Goal: Information Seeking & Learning: Find specific fact

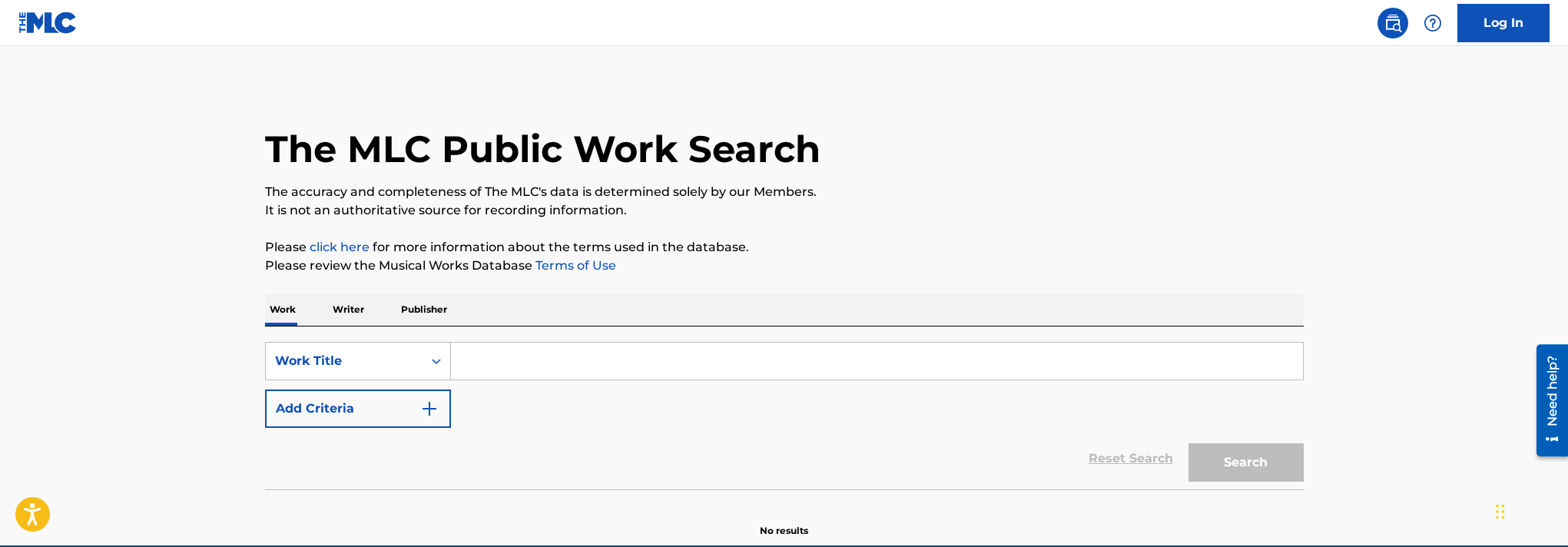
click at [535, 355] on input "Search Form" at bounding box center [877, 361] width 852 height 37
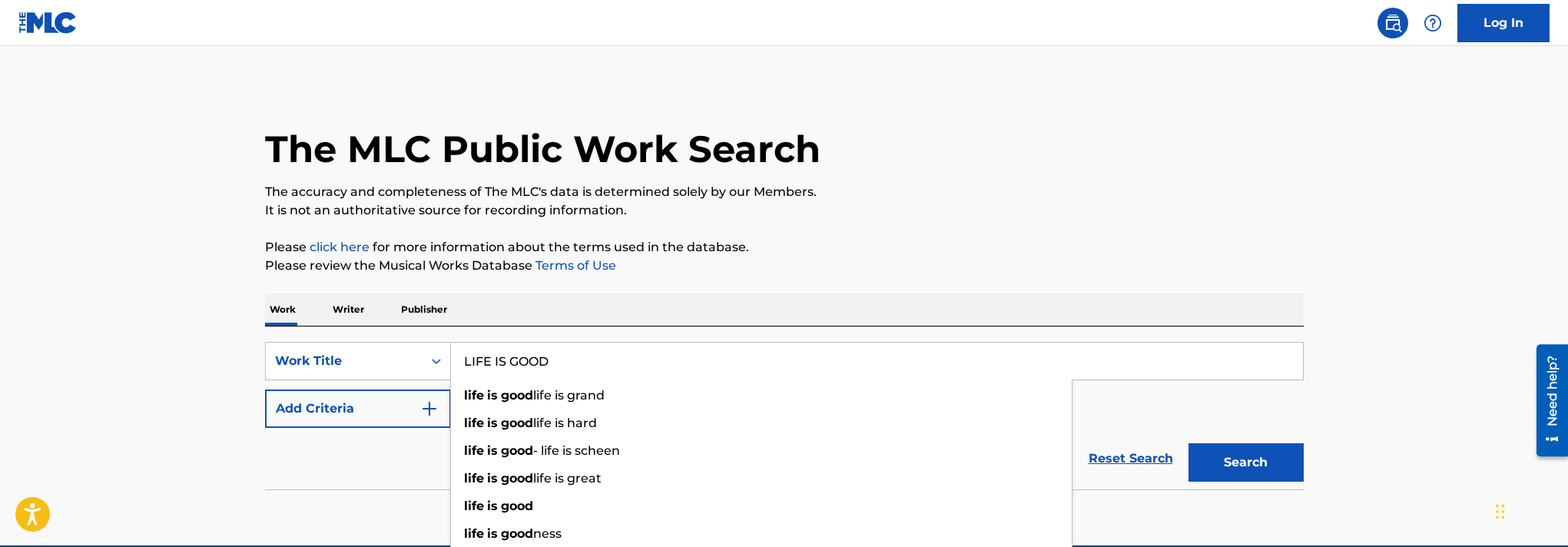
type input "LIFE IS GOOD"
click at [1188, 443] on button "Search" at bounding box center [1246, 462] width 115 height 39
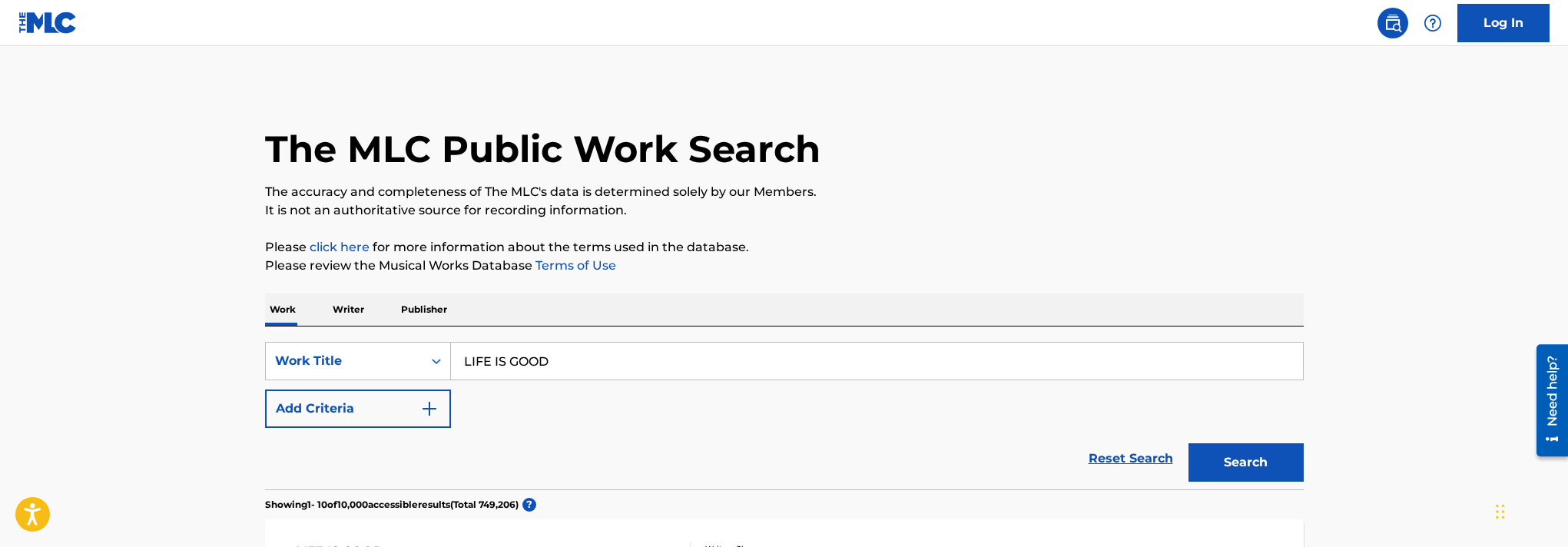
click at [337, 420] on button "Add Criteria" at bounding box center [358, 408] width 186 height 39
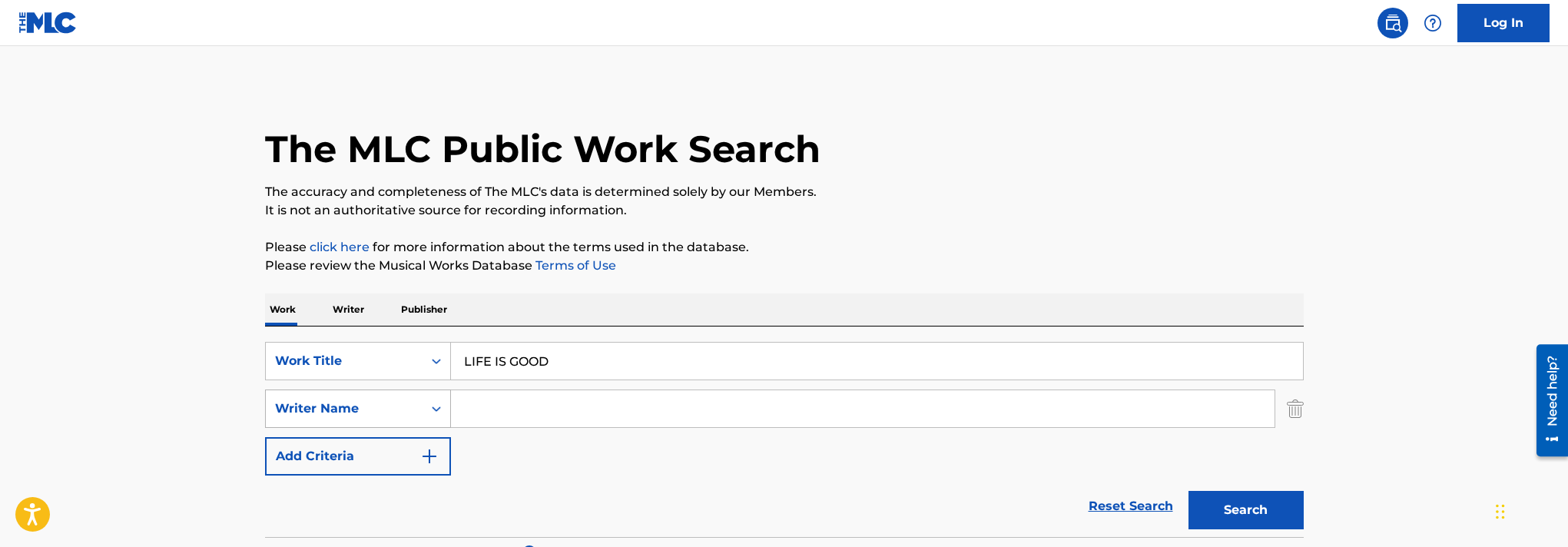
click at [355, 410] on div "Writer Name" at bounding box center [358, 408] width 186 height 39
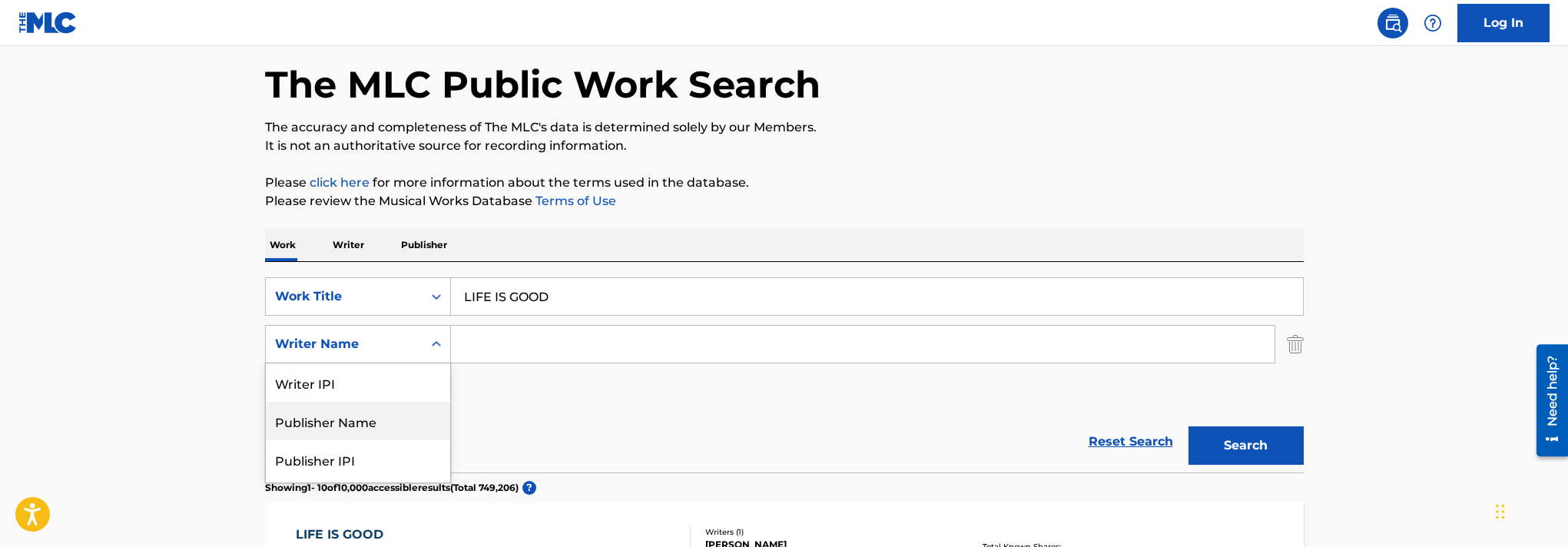
scroll to position [74, 0]
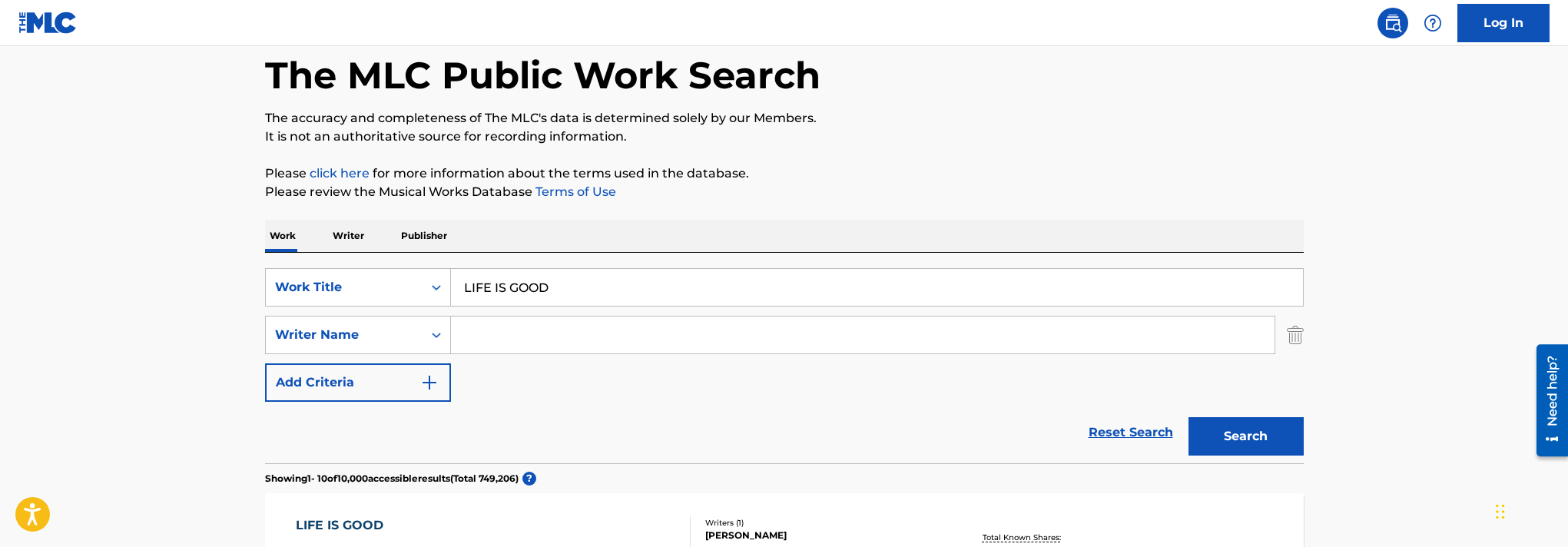
click at [633, 325] on input "Search Form" at bounding box center [863, 335] width 823 height 37
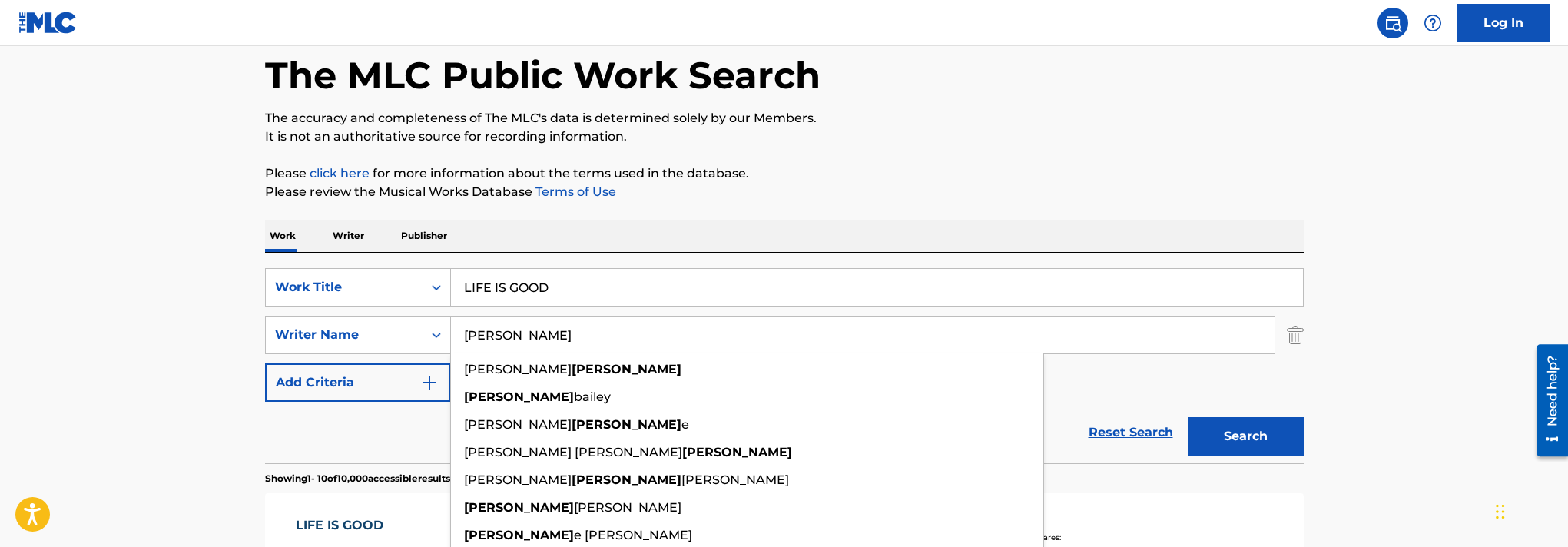
type input "[PERSON_NAME]"
click at [1188, 417] on button "Search" at bounding box center [1246, 437] width 115 height 39
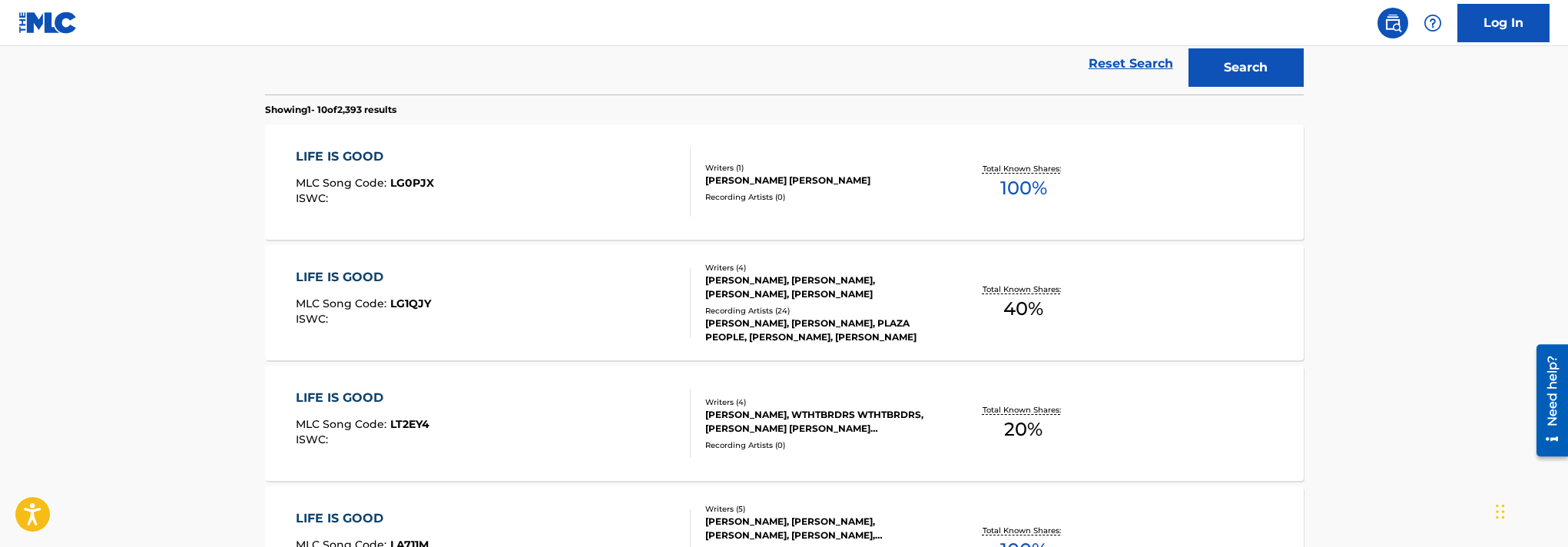
scroll to position [508, 0]
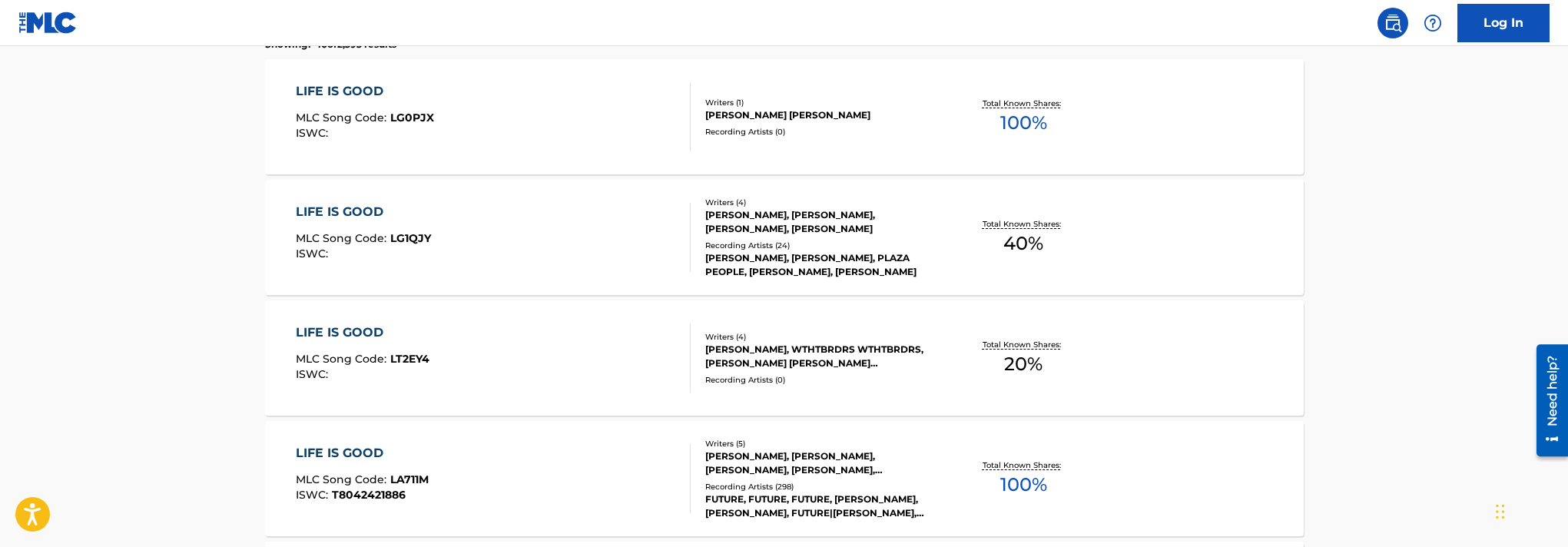
click at [552, 450] on div "LIFE IS GOOD MLC Song Code : LA711M ISWC : T8042421886" at bounding box center [493, 479] width 395 height 69
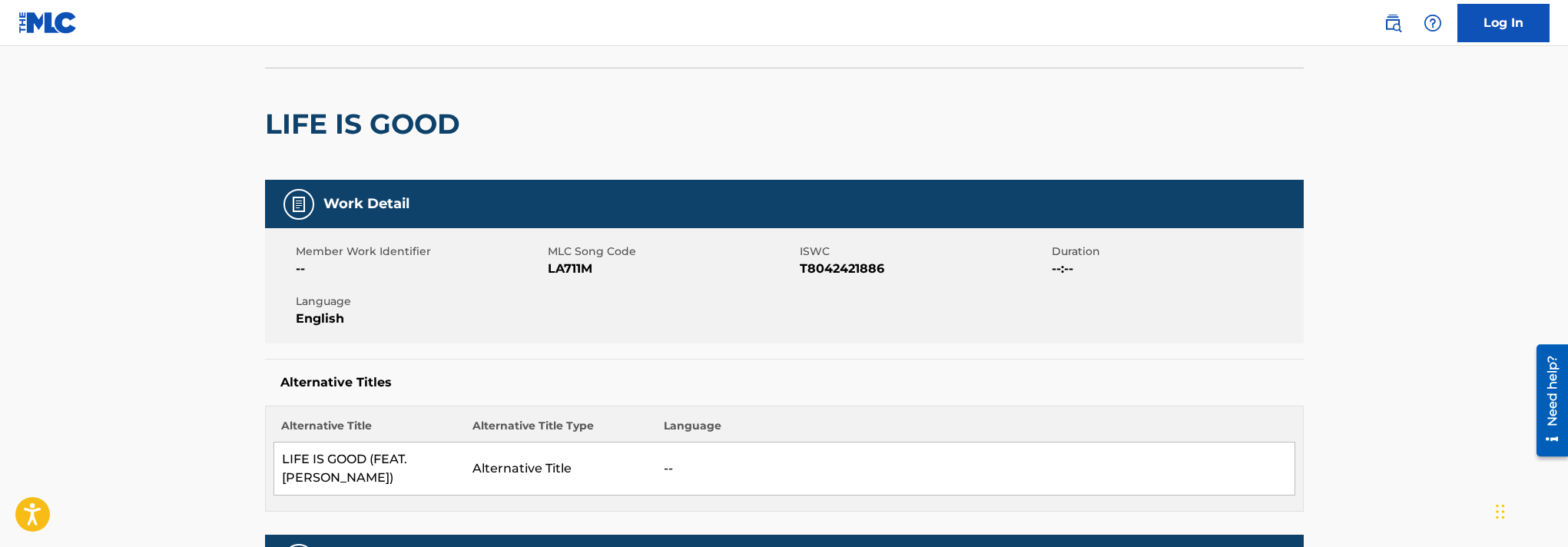
scroll to position [92, 0]
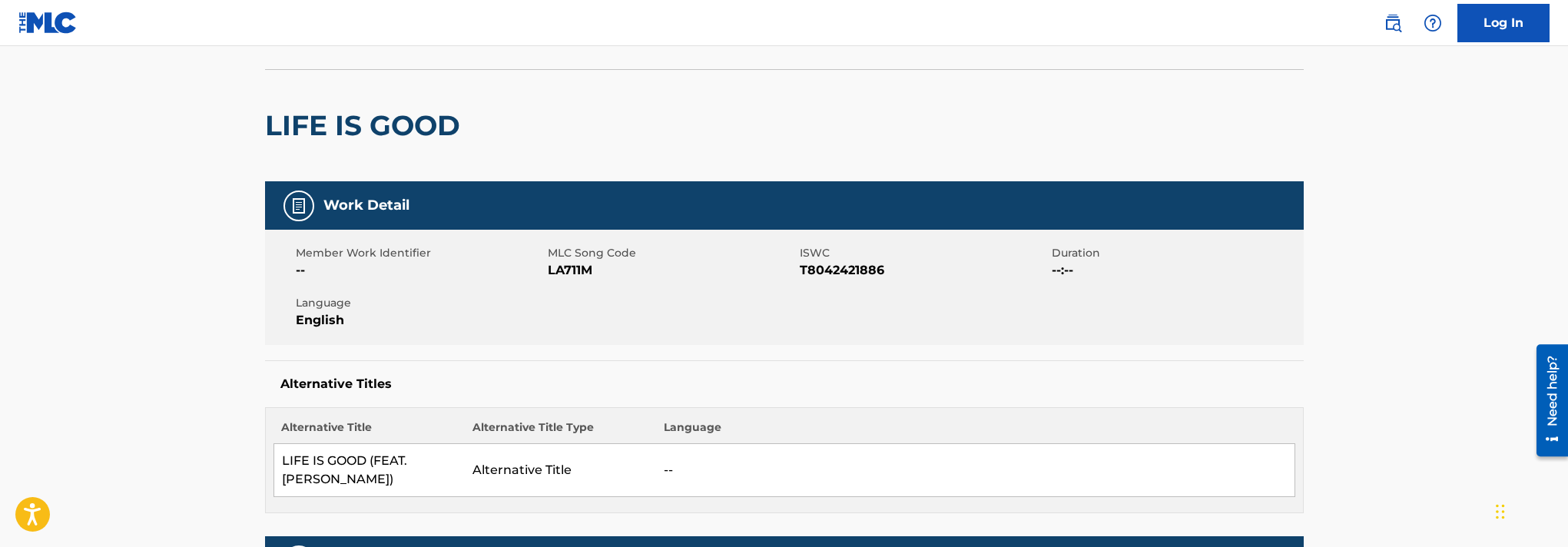
click at [562, 273] on span "LA711M" at bounding box center [672, 270] width 248 height 19
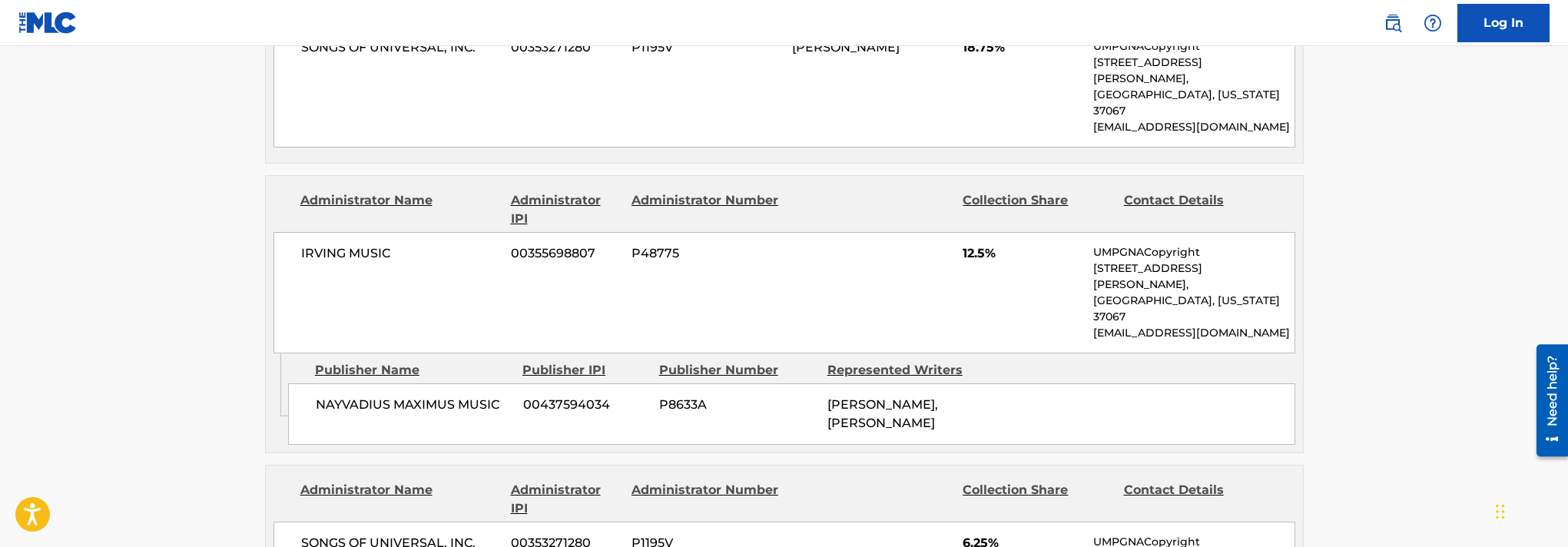
scroll to position [964, 0]
